Goal: Information Seeking & Learning: Learn about a topic

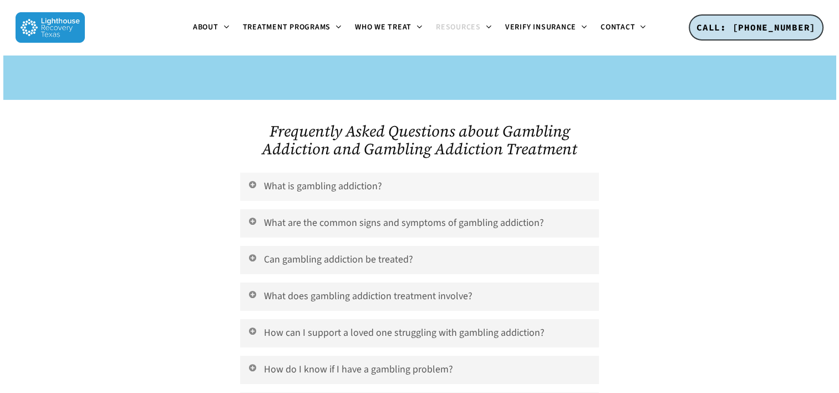
scroll to position [3715, 0]
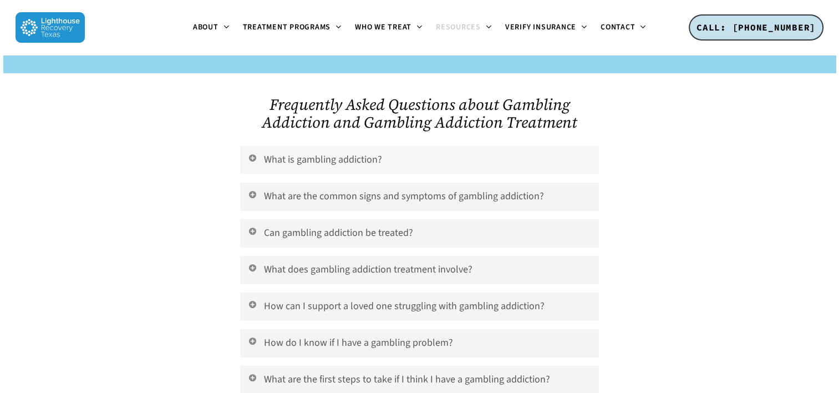
click at [323, 146] on link "What is gambling addiction?" at bounding box center [419, 160] width 358 height 28
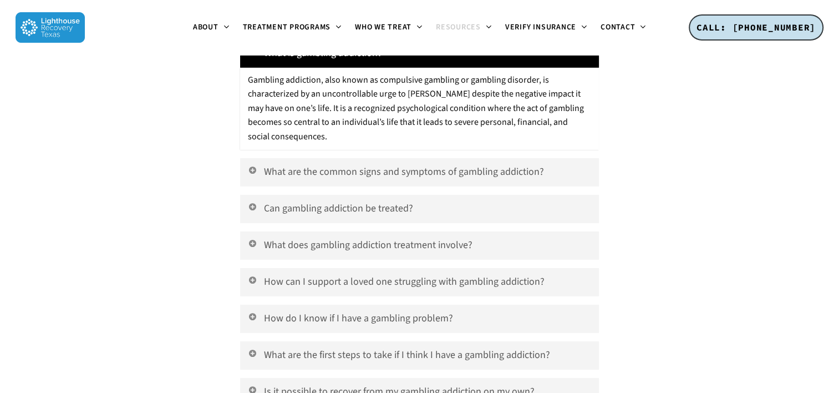
scroll to position [3826, 0]
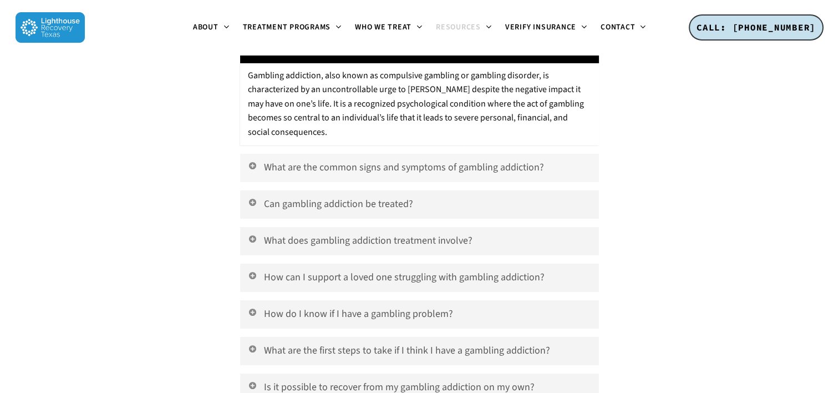
click at [342, 154] on link "What are the common signs and symptoms of gambling addiction?" at bounding box center [419, 168] width 358 height 28
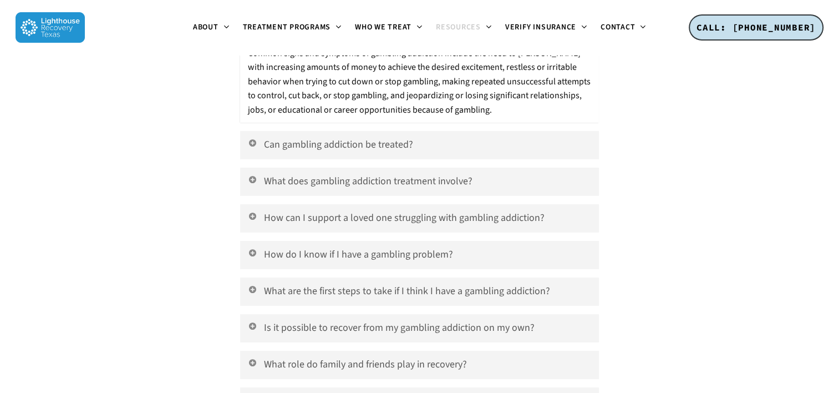
scroll to position [3993, 0]
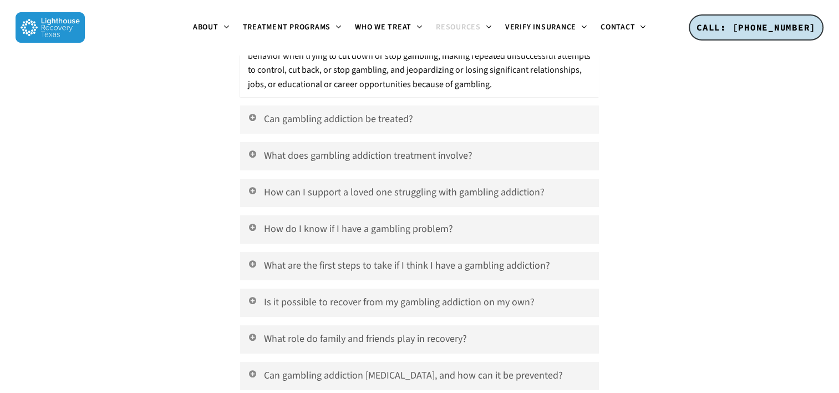
click at [315, 105] on link "Can gambling addiction be treated?" at bounding box center [419, 119] width 358 height 28
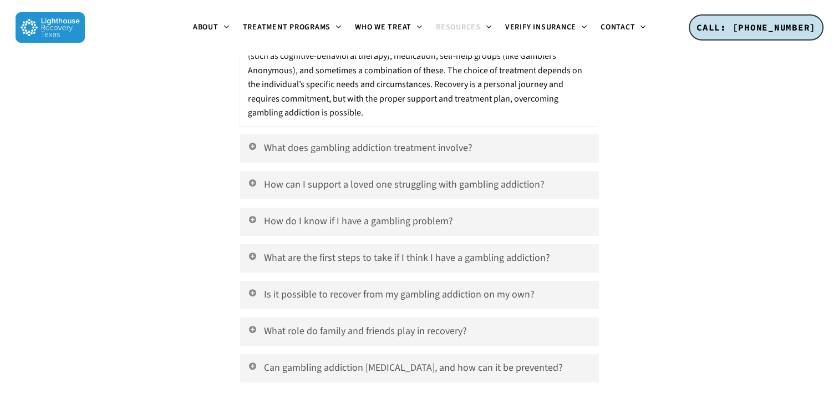
scroll to position [4104, 0]
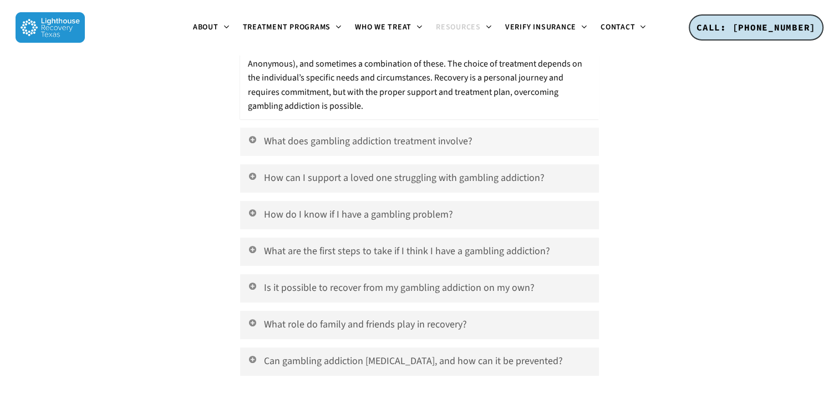
click at [332, 129] on link "What does gambling addiction treatment involve?" at bounding box center [419, 142] width 358 height 28
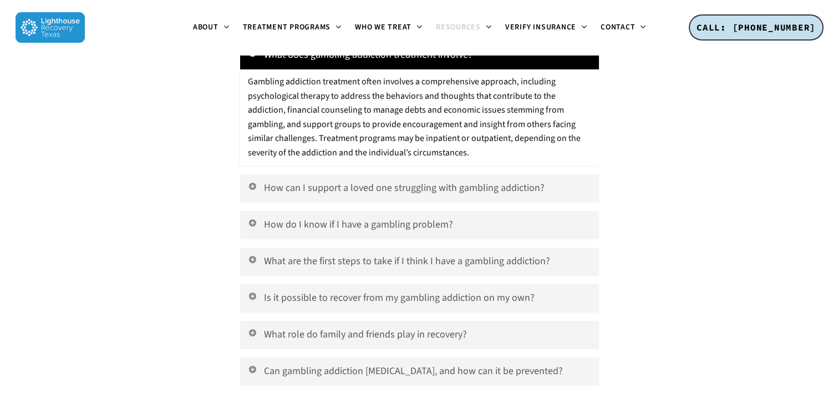
scroll to position [4270, 0]
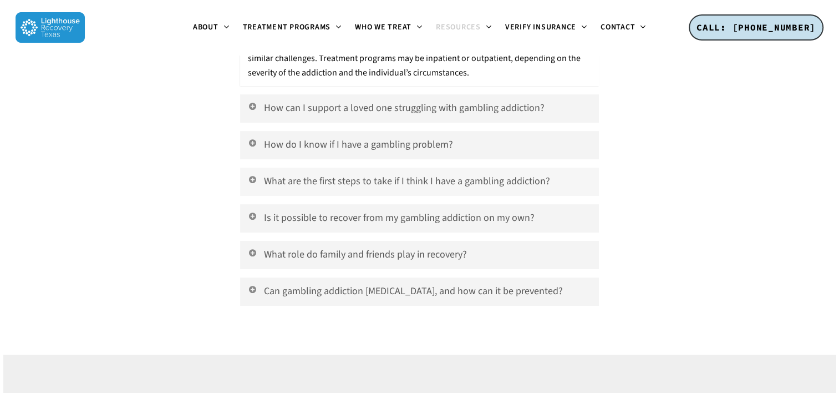
click at [338, 167] on link "What are the first steps to take if I think I have a gambling addiction?" at bounding box center [419, 181] width 358 height 28
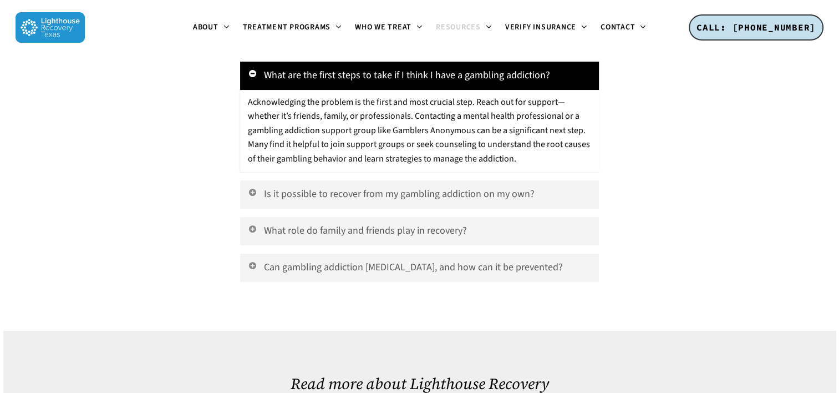
scroll to position [4381, 0]
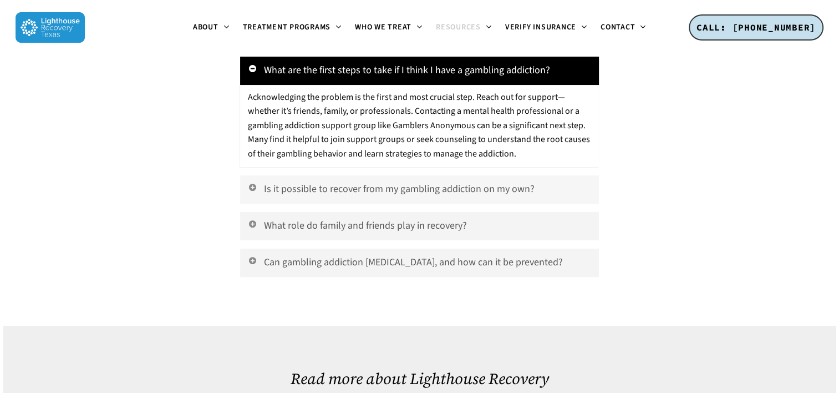
click at [405, 176] on link "Is it possible to recover from my gambling addiction on my own?" at bounding box center [419, 189] width 358 height 28
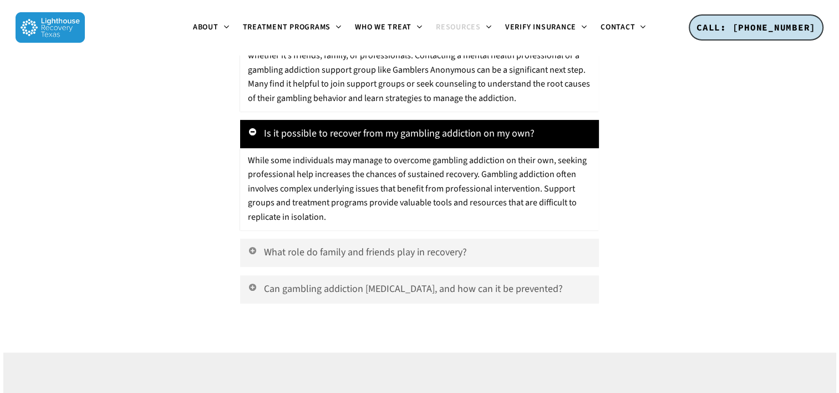
scroll to position [4547, 0]
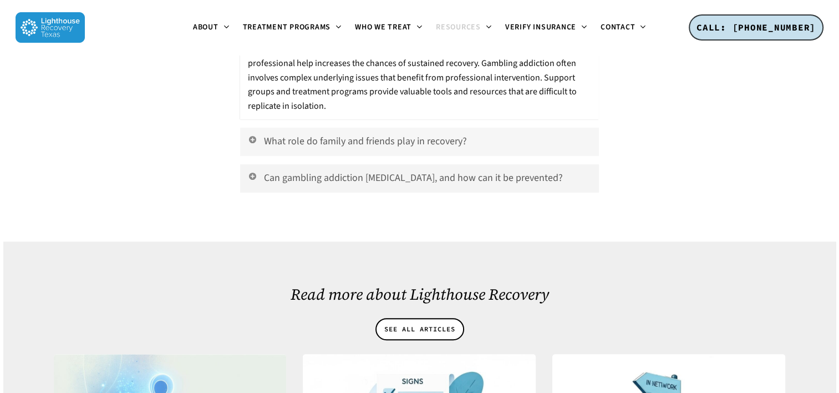
click at [343, 128] on link "What role do family and friends play in recovery?" at bounding box center [419, 142] width 358 height 28
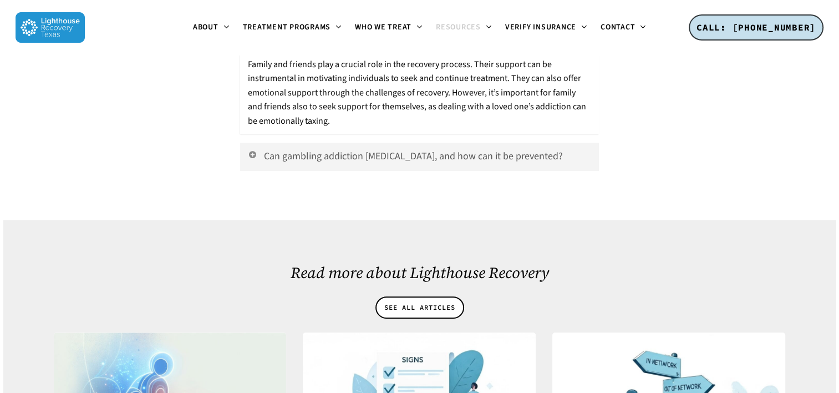
scroll to position [4658, 0]
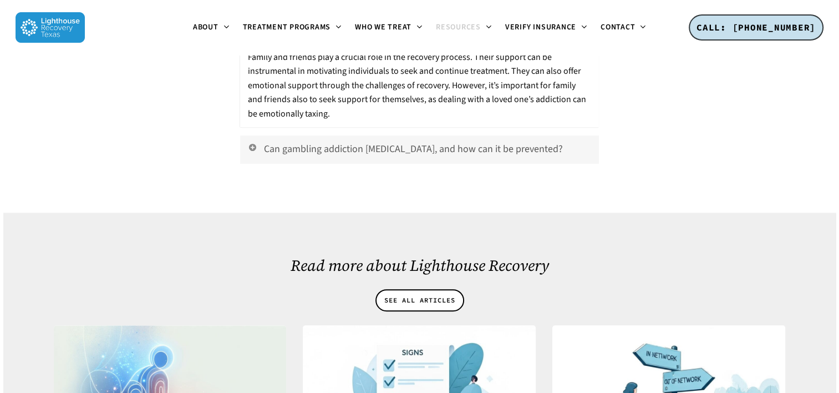
click at [361, 135] on link "Can gambling addiction relapse, and how can it be prevented?" at bounding box center [419, 149] width 358 height 28
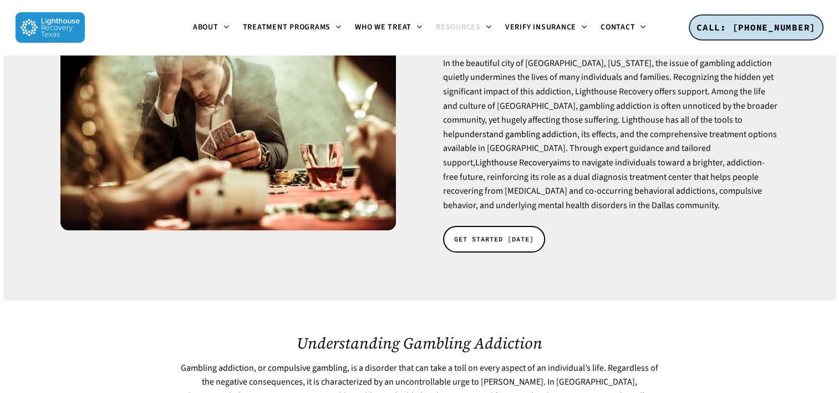
scroll to position [0, 0]
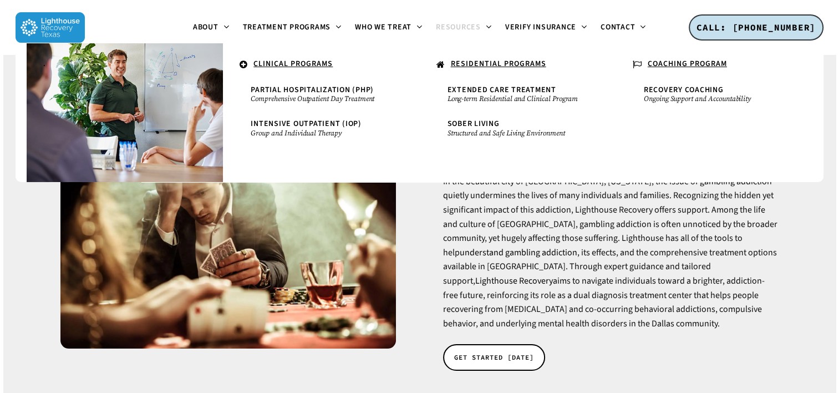
click at [517, 63] on u "RESIDENTIAL PROGRAMS" at bounding box center [498, 63] width 95 height 11
click at [482, 60] on u "RESIDENTIAL PROGRAMS" at bounding box center [498, 63] width 95 height 11
click at [482, 62] on u "RESIDENTIAL PROGRAMS" at bounding box center [498, 63] width 95 height 11
click at [457, 64] on u "RESIDENTIAL PROGRAMS" at bounding box center [498, 63] width 95 height 11
click at [313, 98] on small "Comprehensive Outpatient Day Treatment" at bounding box center [321, 98] width 141 height 9
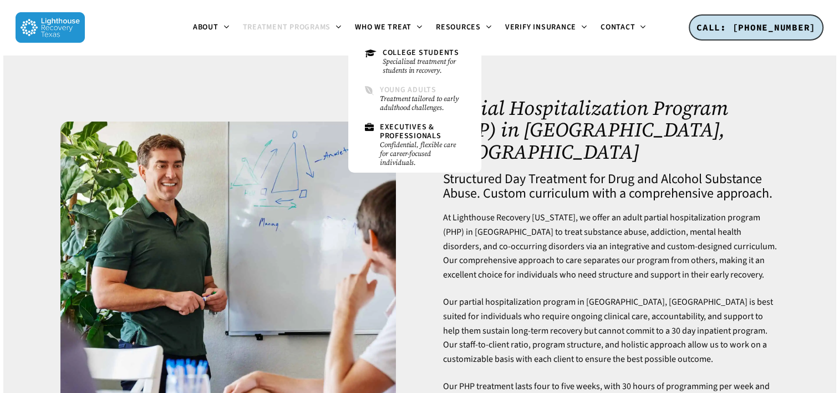
click at [410, 105] on small "Treatment tailored to early adulthood challenges." at bounding box center [422, 103] width 85 height 18
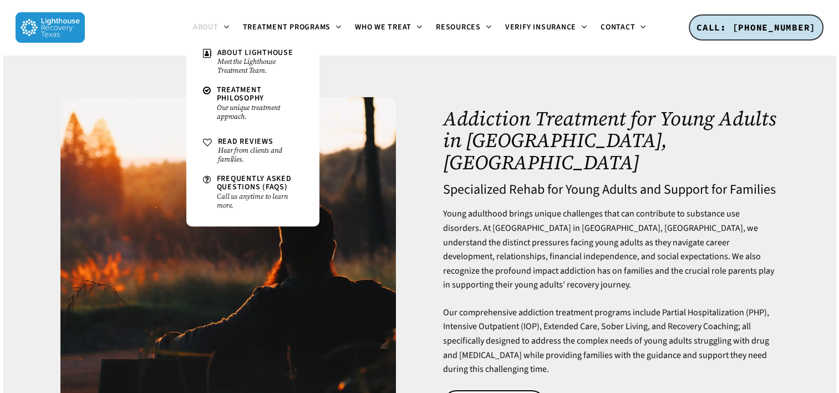
click at [204, 27] on span "About" at bounding box center [206, 27] width 26 height 11
click at [206, 27] on span "About" at bounding box center [206, 27] width 26 height 11
click at [228, 53] on span "About Lighthouse" at bounding box center [255, 52] width 76 height 11
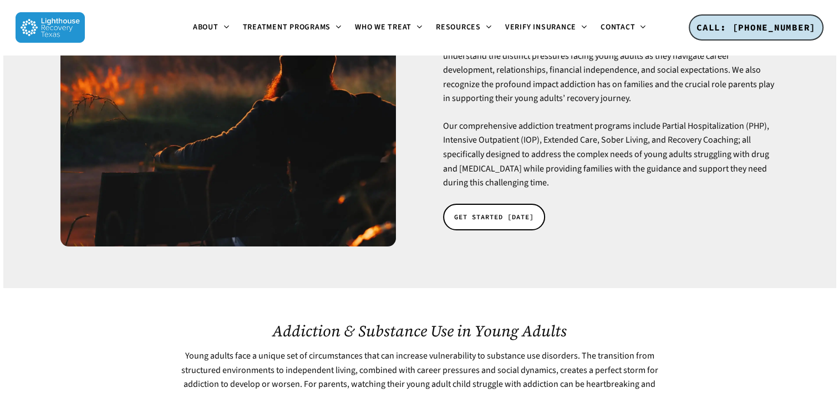
scroll to position [277, 0]
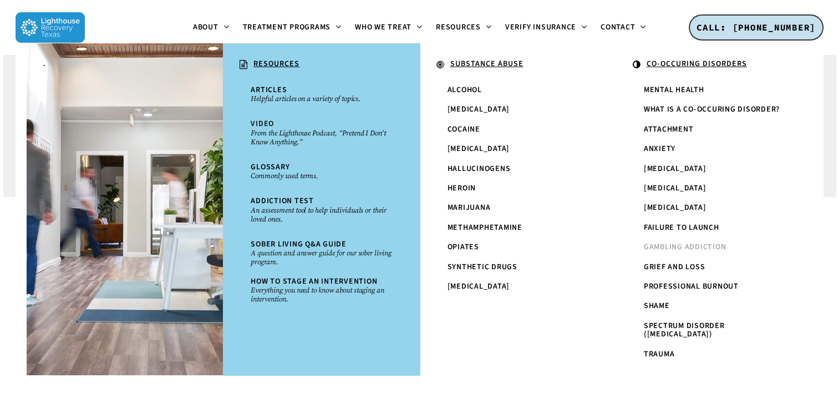
click at [689, 248] on span "Gambling Addiction" at bounding box center [685, 246] width 83 height 11
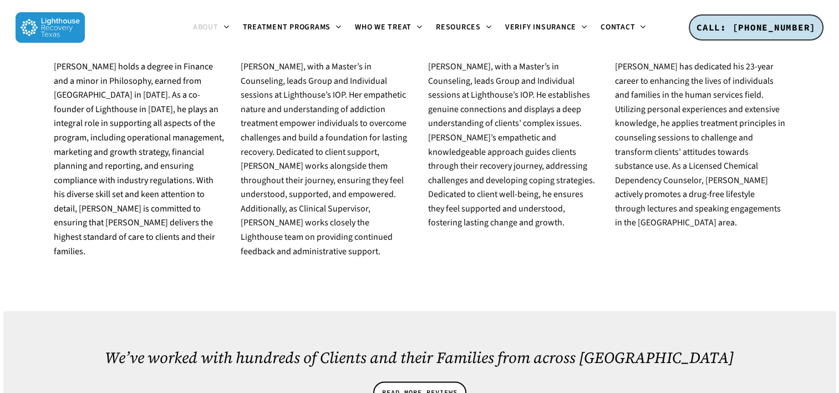
scroll to position [1442, 0]
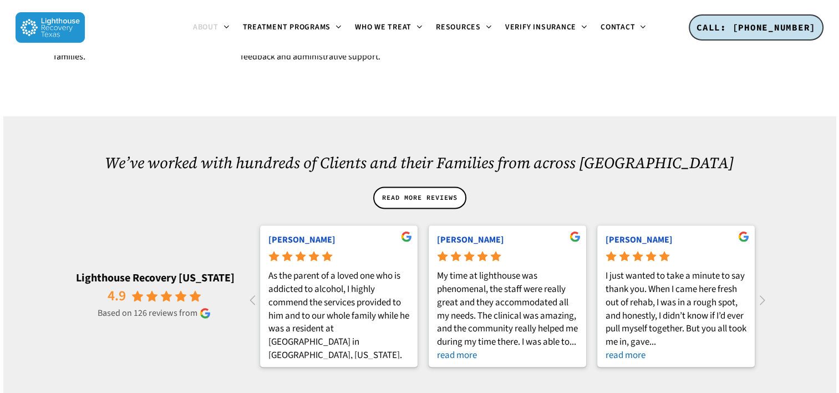
click at [289, 375] on rp-readmore "read more" at bounding box center [338, 381] width 141 height 13
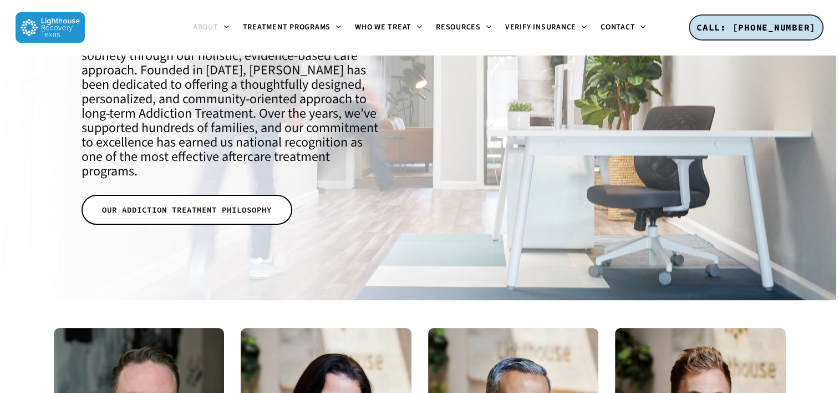
scroll to position [0, 0]
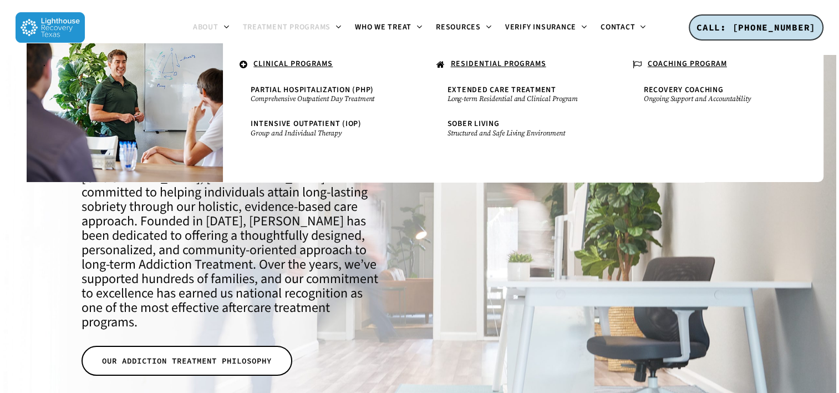
click at [274, 27] on span "Treatment Programs" at bounding box center [287, 27] width 88 height 11
click at [281, 90] on span "Partial Hospitalization (PHP)" at bounding box center [312, 89] width 123 height 11
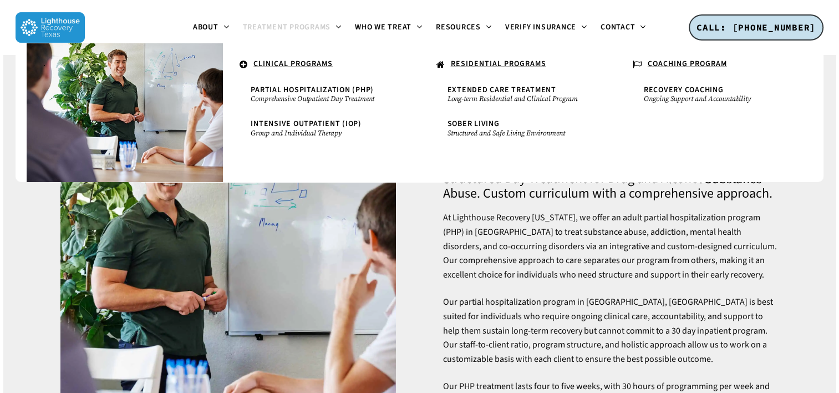
click at [298, 62] on u "CLINICAL PROGRAMS" at bounding box center [292, 63] width 79 height 11
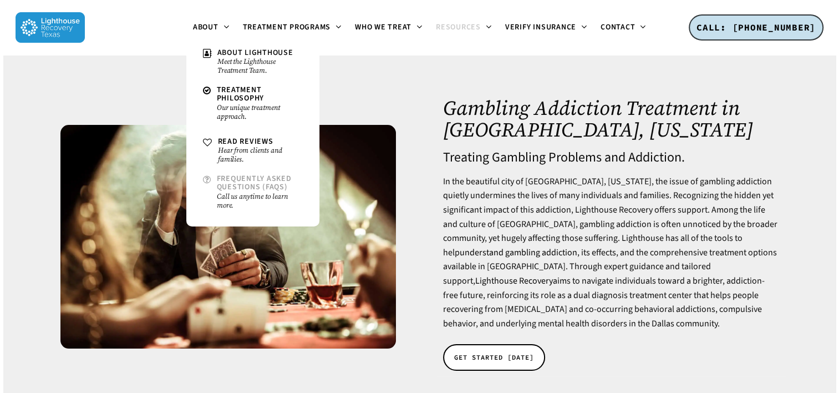
click at [237, 184] on span "Frequently Asked Questions (FAQs)" at bounding box center [254, 182] width 75 height 19
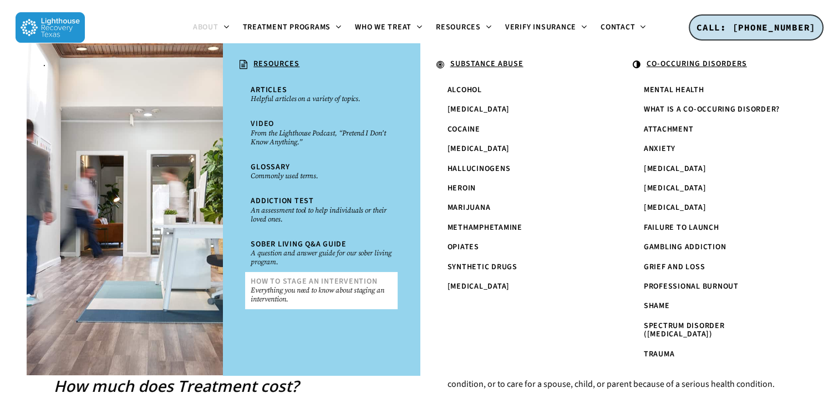
click at [320, 288] on small "Everything you need to know about staging an intervention." at bounding box center [321, 295] width 141 height 18
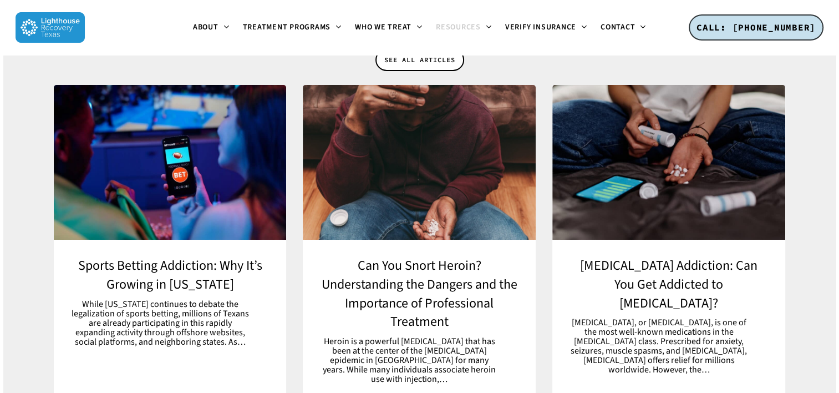
scroll to position [3882, 0]
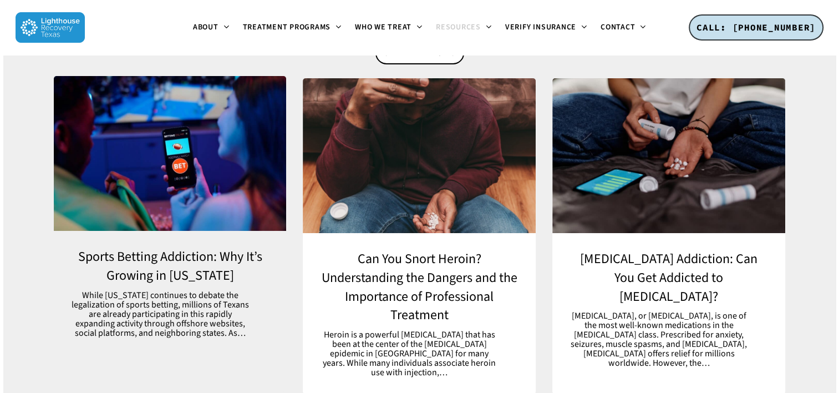
click at [128, 231] on link "Sports Betting Addiction: Why It’s Growing in Texas" at bounding box center [170, 292] width 233 height 123
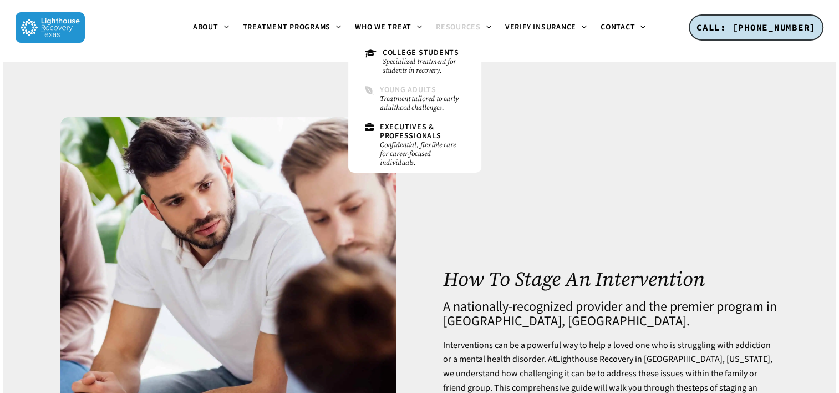
click at [399, 102] on small "Treatment tailored to early adulthood challenges." at bounding box center [422, 103] width 85 height 18
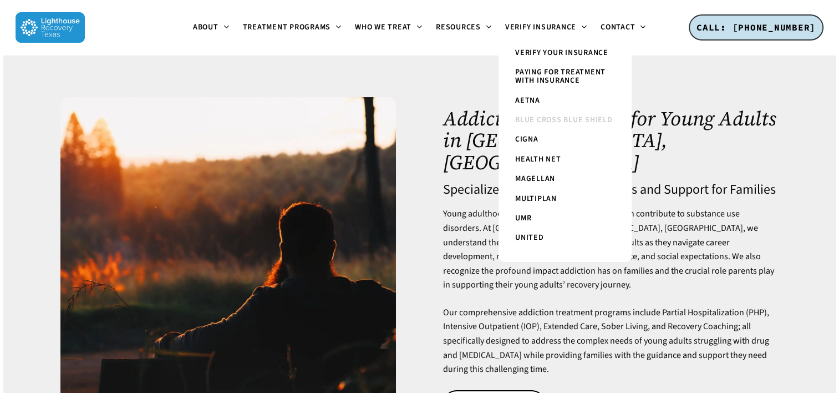
click at [537, 120] on span "Blue Cross Blue Shield" at bounding box center [564, 119] width 98 height 11
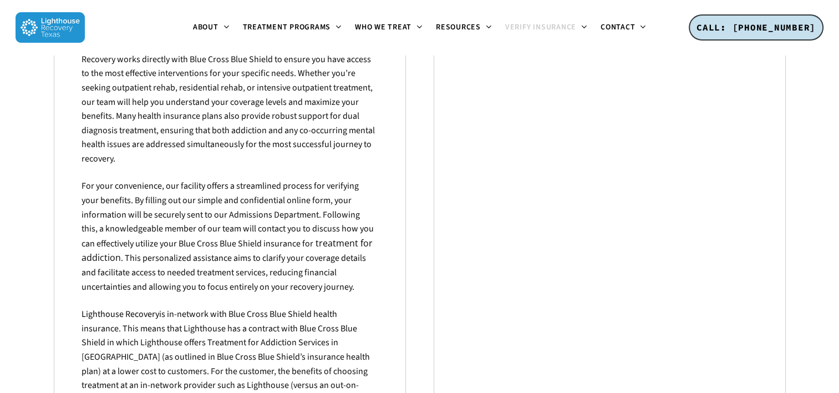
scroll to position [776, 0]
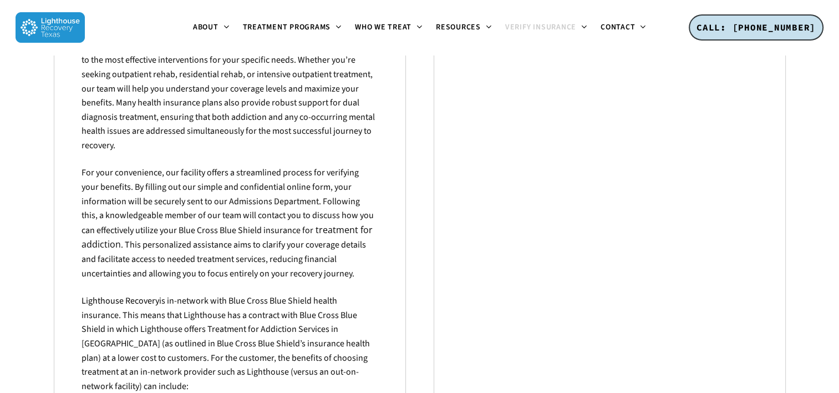
drag, startPoint x: 555, startPoint y: 359, endPoint x: 13, endPoint y: 177, distance: 571.0
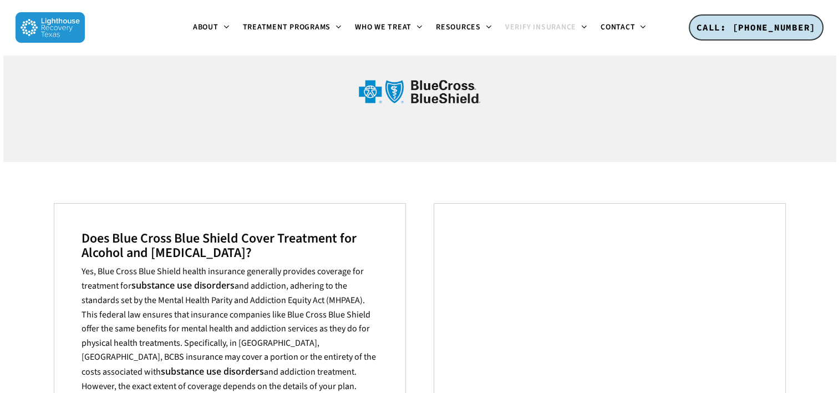
scroll to position [0, 0]
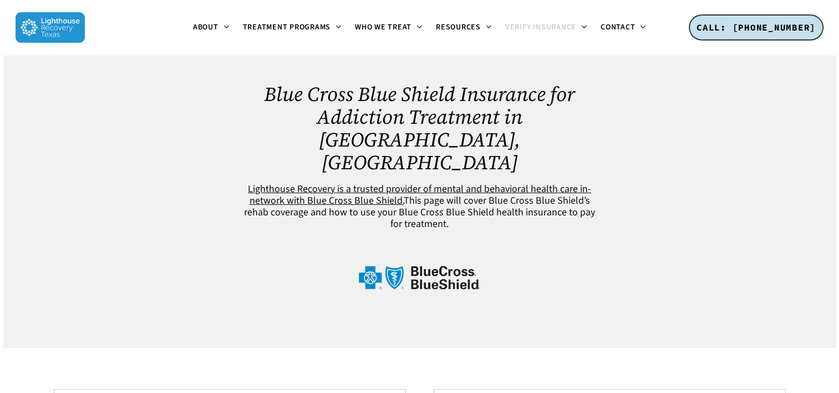
click at [134, 32] on ul "About About Lighthouse Meet the Lighthouse Treatment Team. Treatment Philosophy…" at bounding box center [419, 27] width 669 height 55
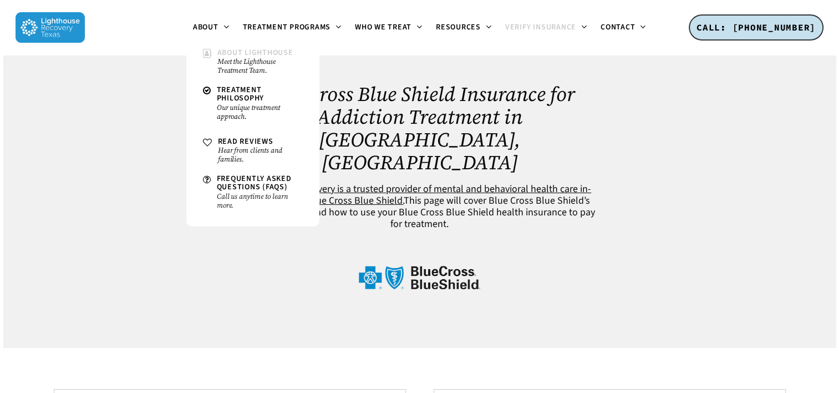
click at [233, 54] on span "About Lighthouse" at bounding box center [255, 52] width 76 height 11
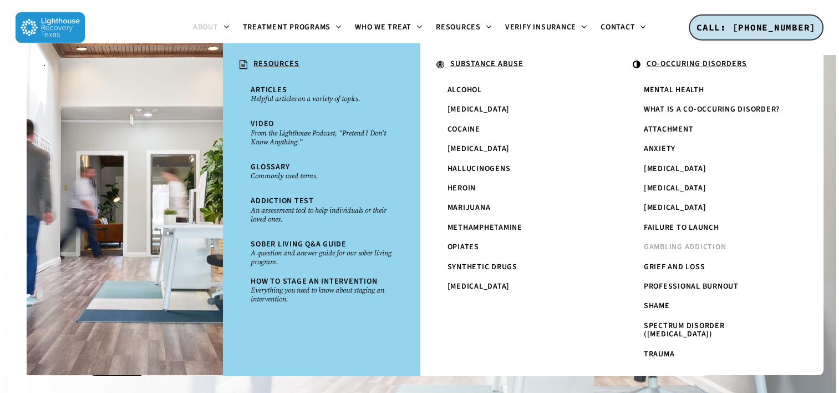
click at [662, 248] on span "Gambling Addiction" at bounding box center [685, 246] width 83 height 11
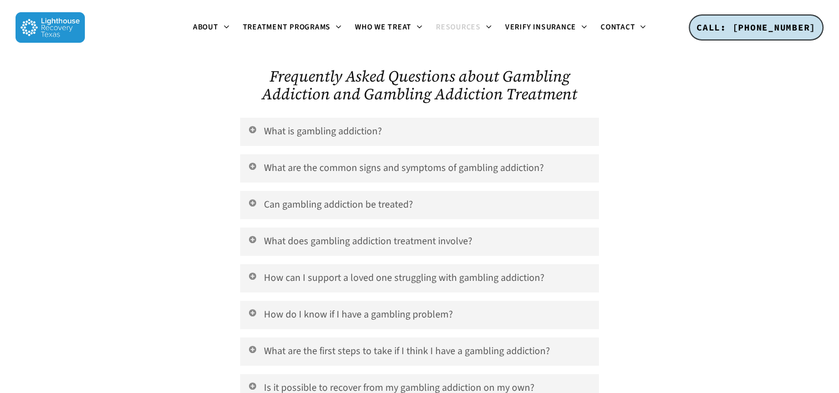
scroll to position [3771, 0]
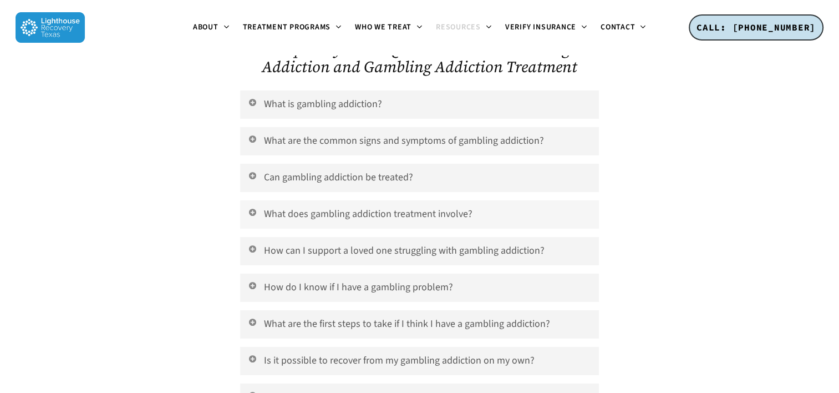
click at [354, 200] on link "What does gambling addiction treatment involve?" at bounding box center [419, 214] width 358 height 28
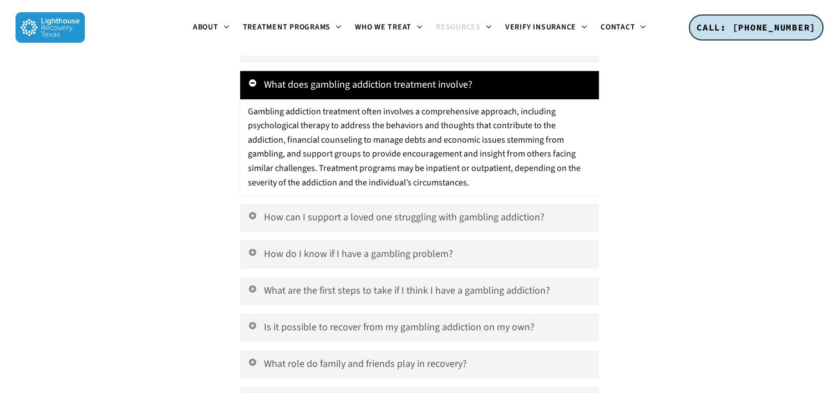
scroll to position [3937, 0]
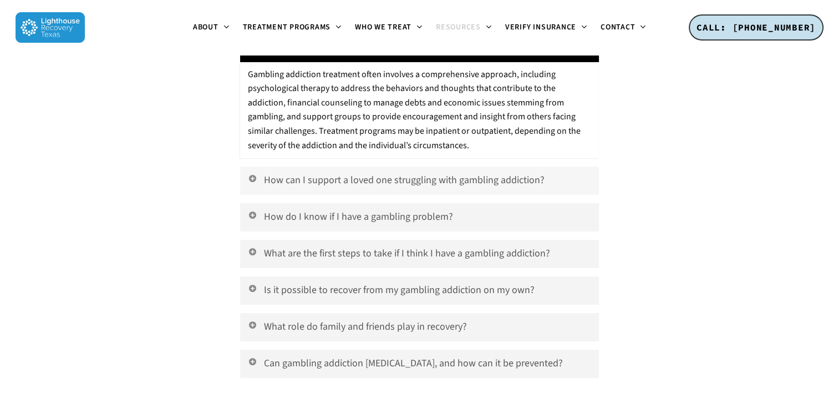
click at [323, 168] on link "How can I support a loved one struggling with gambling addiction?" at bounding box center [419, 180] width 358 height 28
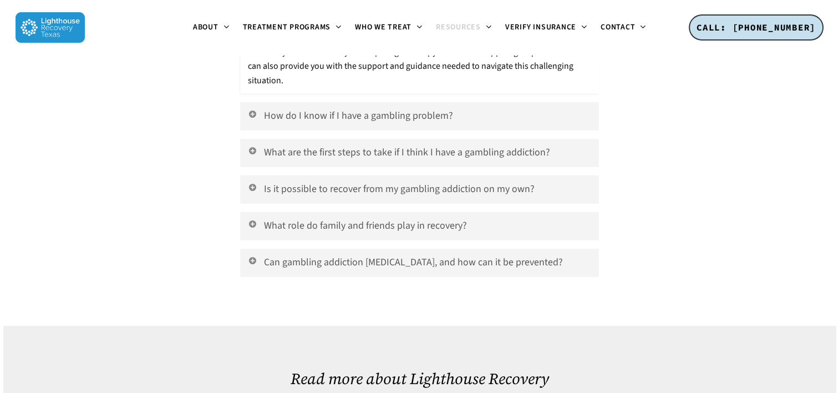
scroll to position [4159, 0]
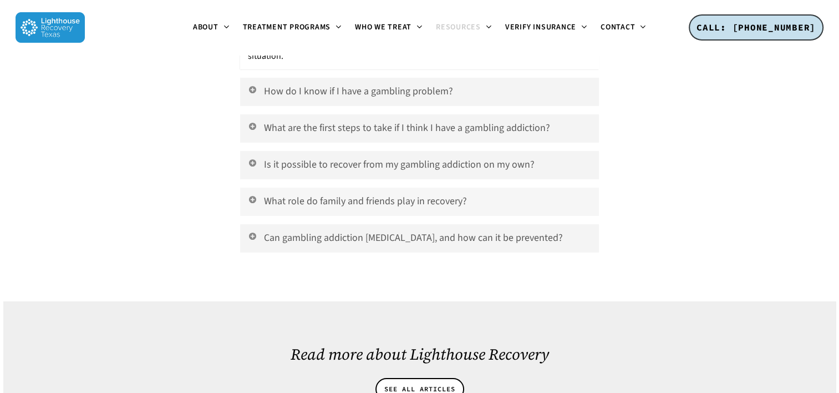
click at [343, 187] on link "What role do family and friends play in recovery?" at bounding box center [419, 201] width 358 height 28
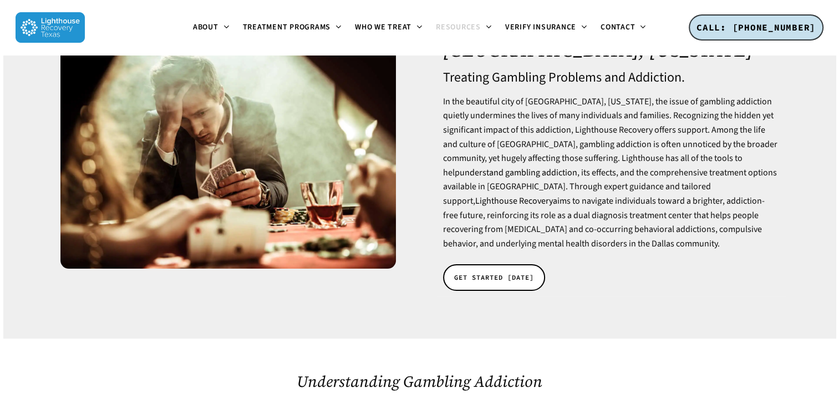
scroll to position [0, 0]
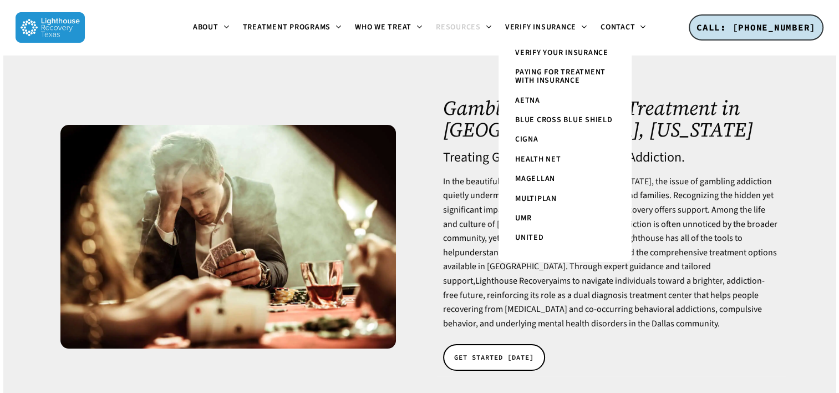
click at [555, 77] on span "Paying for Treatment with Insurance" at bounding box center [560, 76] width 90 height 19
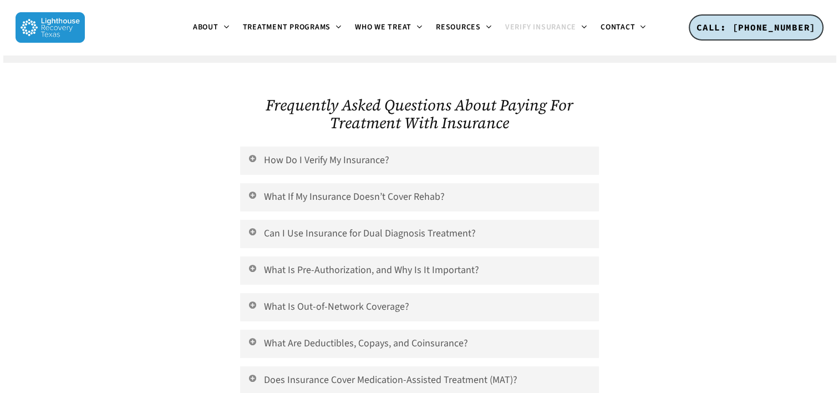
scroll to position [4104, 0]
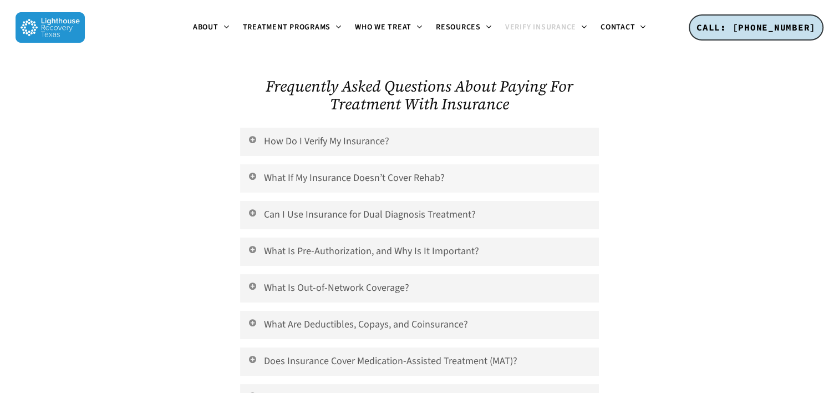
click at [310, 164] on link "What If My Insurance Doesn’t Cover Rehab?" at bounding box center [419, 178] width 358 height 28
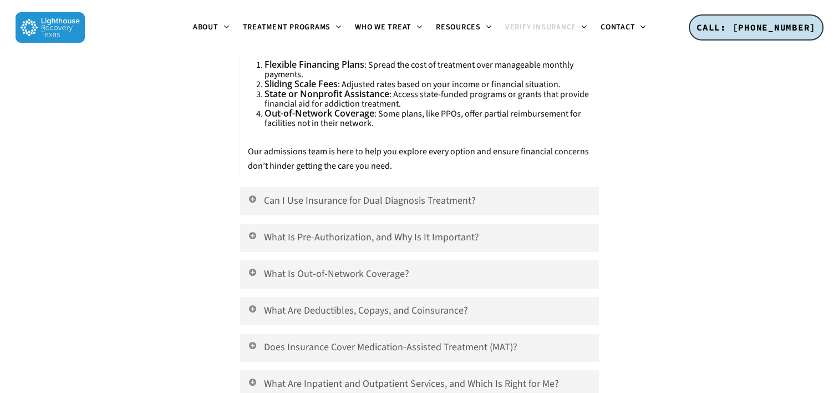
scroll to position [4325, 0]
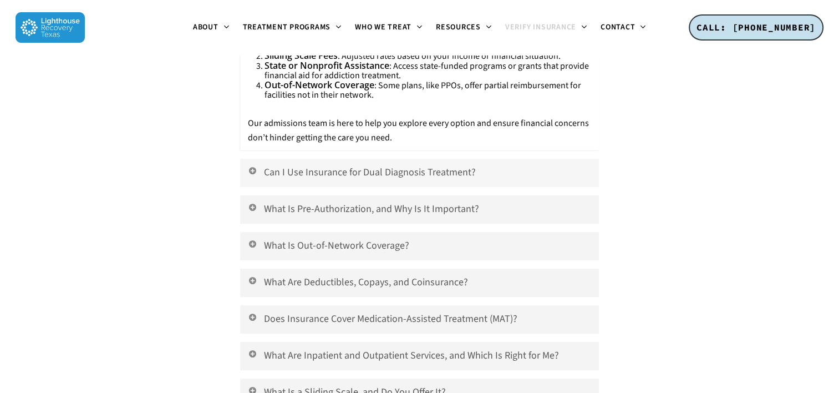
click at [359, 159] on link "Can I Use Insurance for Dual Diagnosis Treatment?" at bounding box center [419, 173] width 358 height 28
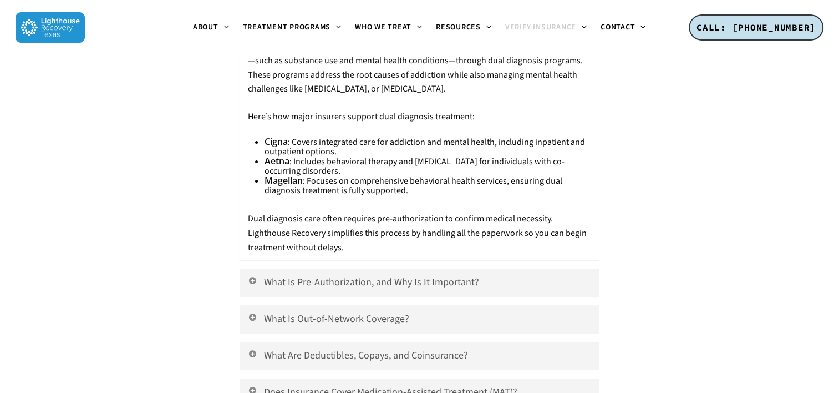
scroll to position [4492, 0]
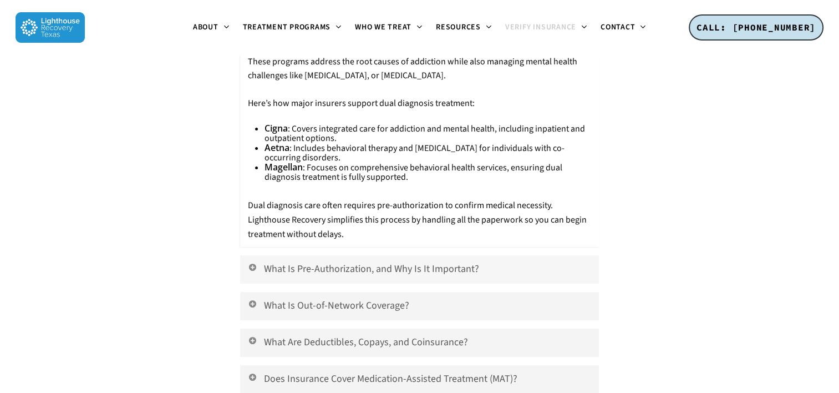
click at [294, 256] on link "What Is Pre-Authorization, and Why Is It Important?" at bounding box center [419, 269] width 358 height 28
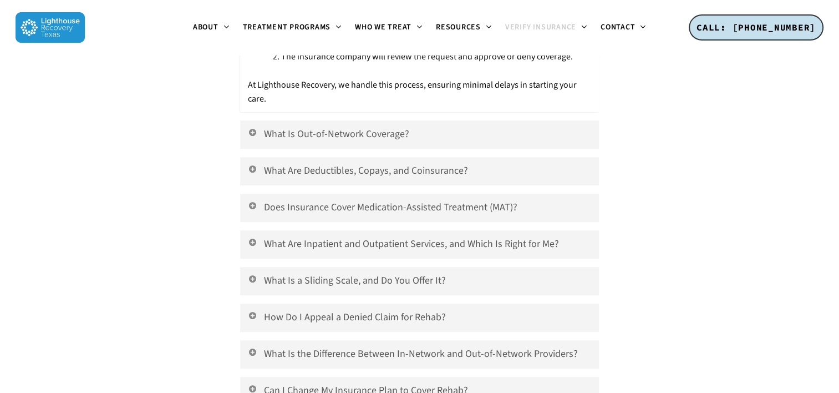
scroll to position [4825, 0]
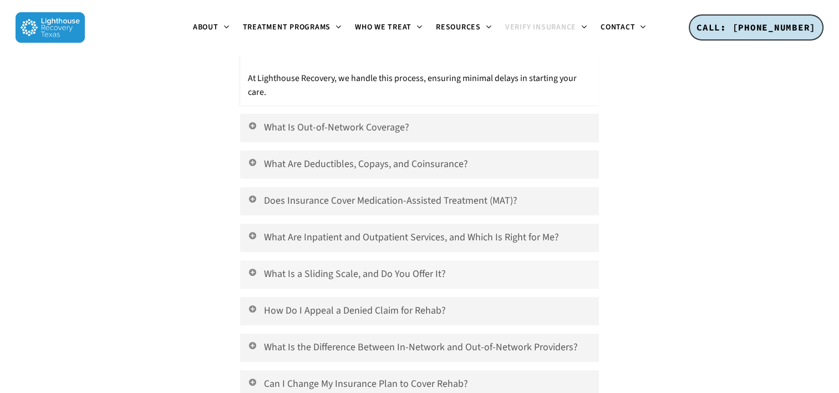
click at [380, 260] on link "What Is a Sliding Scale, and Do You Offer It?" at bounding box center [419, 274] width 358 height 28
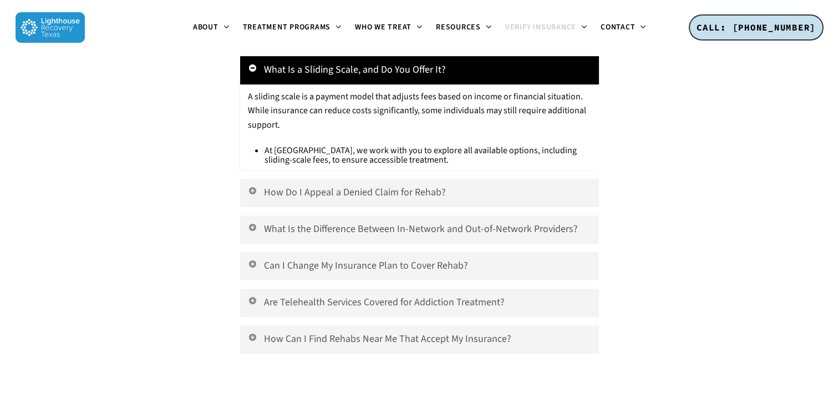
scroll to position [5046, 0]
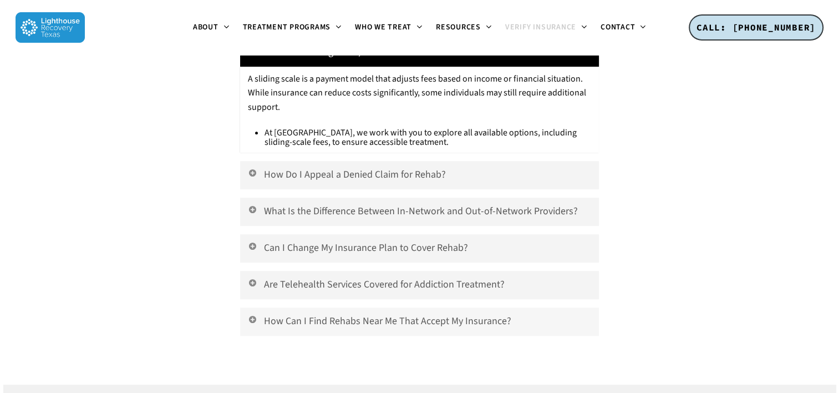
click at [358, 307] on link "How Can I Find Rehabs Near Me That Accept My Insurance?" at bounding box center [419, 321] width 358 height 28
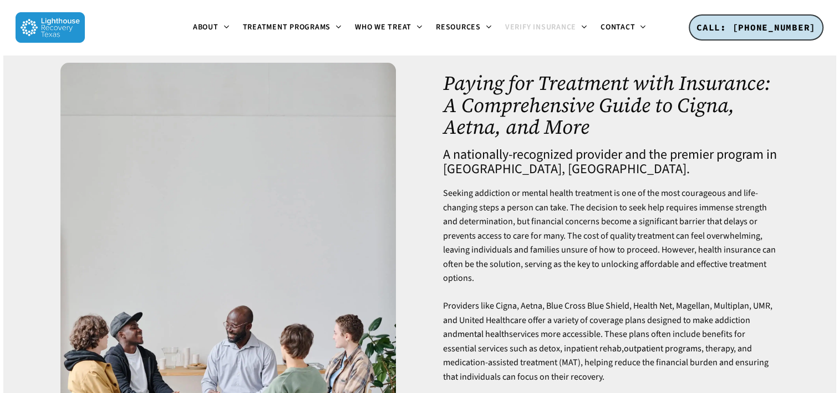
scroll to position [0, 0]
